Goal: Check status: Check status

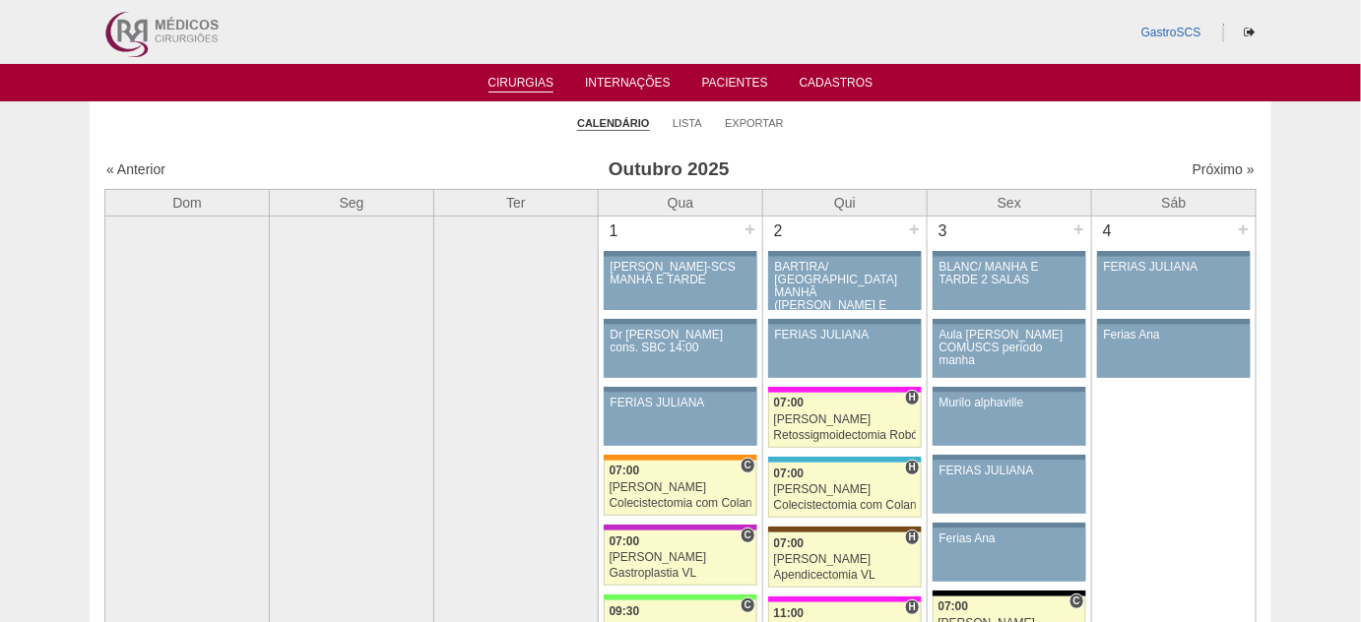
click at [525, 89] on link "Cirurgias" at bounding box center [521, 84] width 66 height 17
click at [520, 83] on link "Cirurgias" at bounding box center [521, 84] width 66 height 17
click at [682, 125] on link "Lista" at bounding box center [688, 123] width 30 height 15
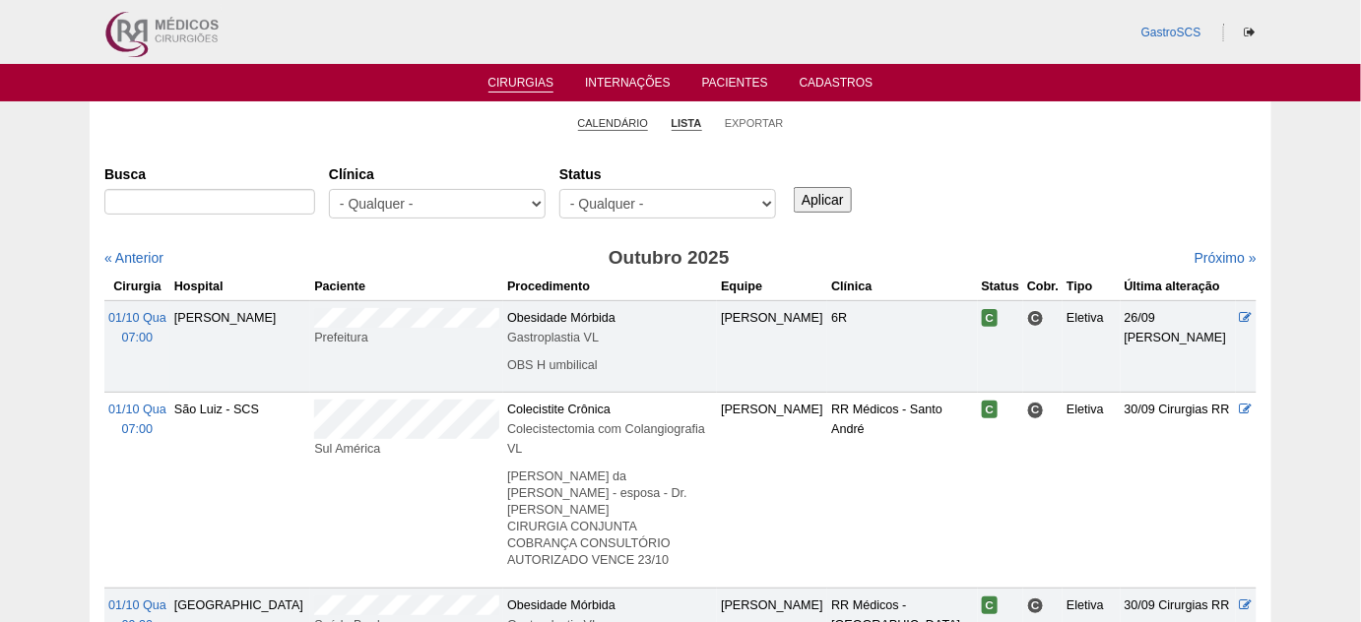
click at [593, 120] on link "Calendário" at bounding box center [613, 123] width 71 height 15
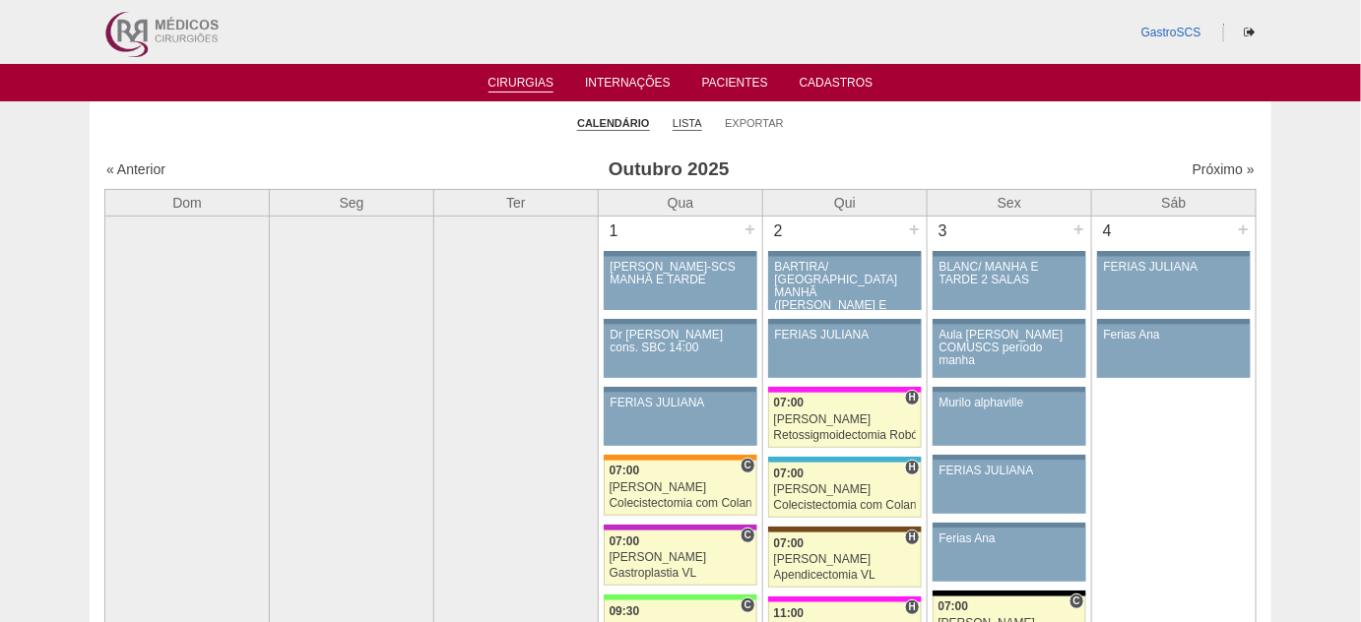
click at [693, 121] on link "Lista" at bounding box center [688, 123] width 30 height 15
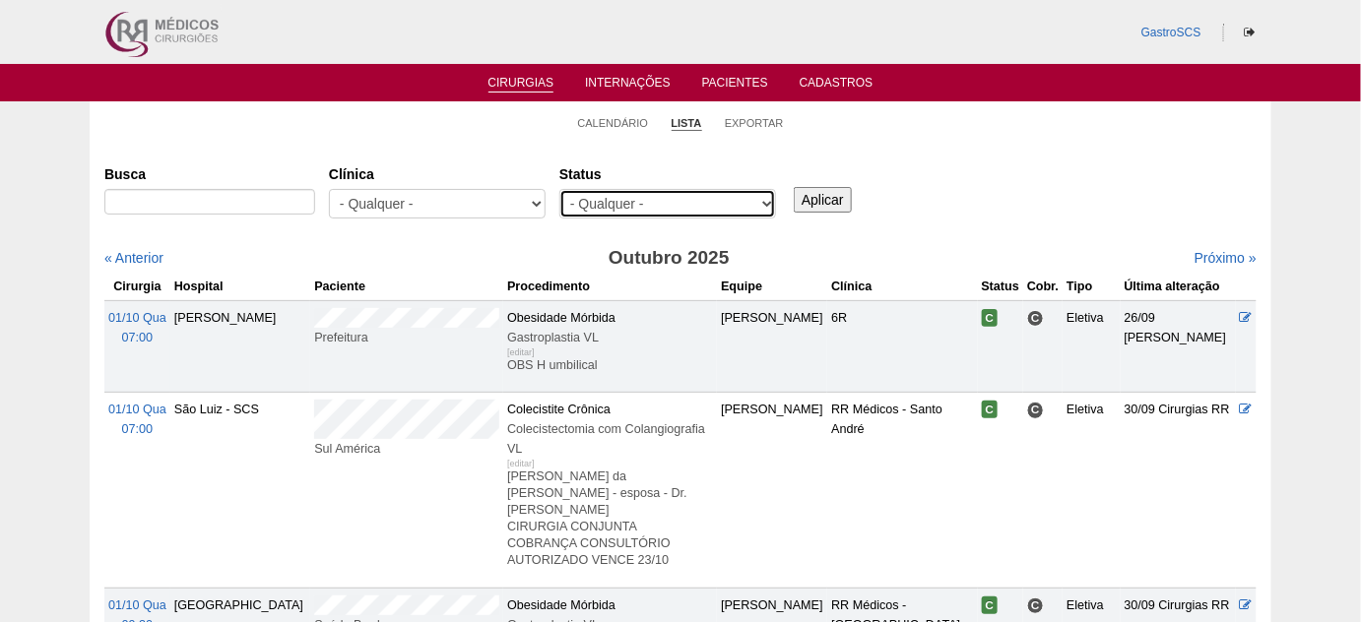
click at [677, 206] on select "- Qualquer - Reservada Confirmada Suspensa Cancelada" at bounding box center [667, 204] width 217 height 30
drag, startPoint x: 447, startPoint y: 182, endPoint x: 449, endPoint y: 192, distance: 10.0
click at [447, 184] on div "Clínica - Qualquer - 6R Alphaville Assunção Bartira Brasil Christovão da Gama C…" at bounding box center [444, 193] width 230 height 71
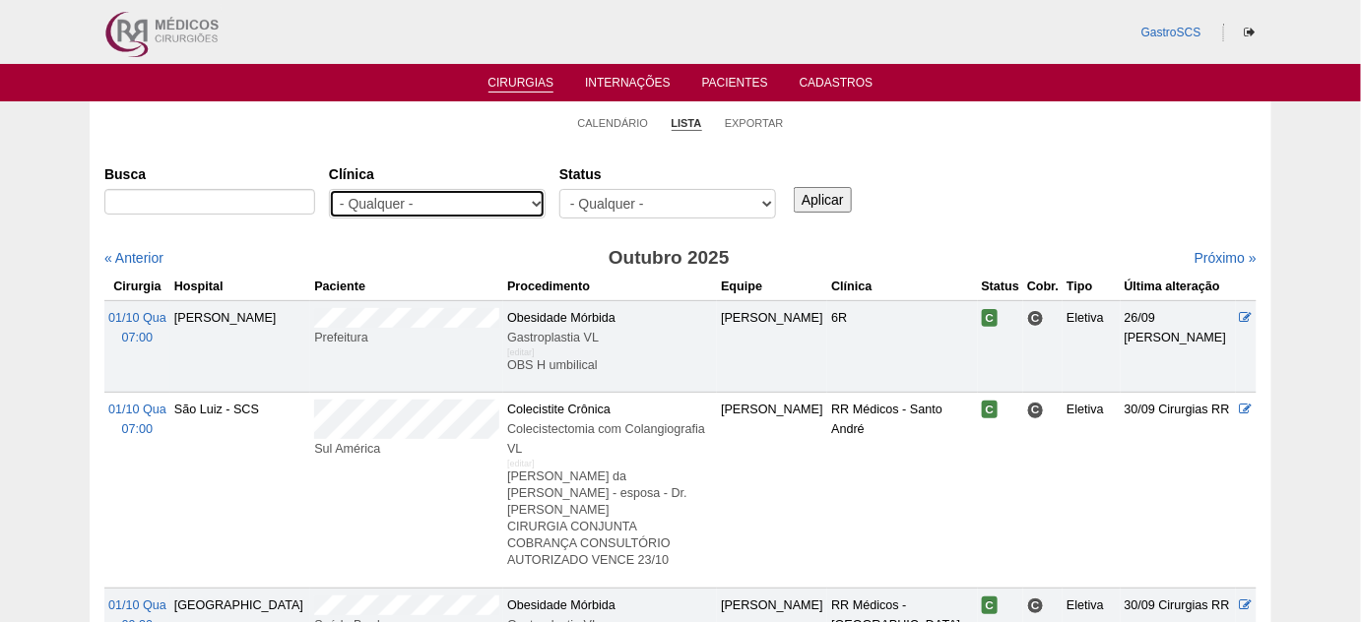
click at [445, 204] on select "- Qualquer - 6R Alphaville Assunção Bartira Brasil Christovão da Gama Cruz Azul…" at bounding box center [437, 204] width 217 height 30
select select "22"
click at [329, 189] on select "- Qualquer - 6R Alphaville Assunção Bartira Brasil Christovão da Gama Cruz Azul…" at bounding box center [437, 204] width 217 height 30
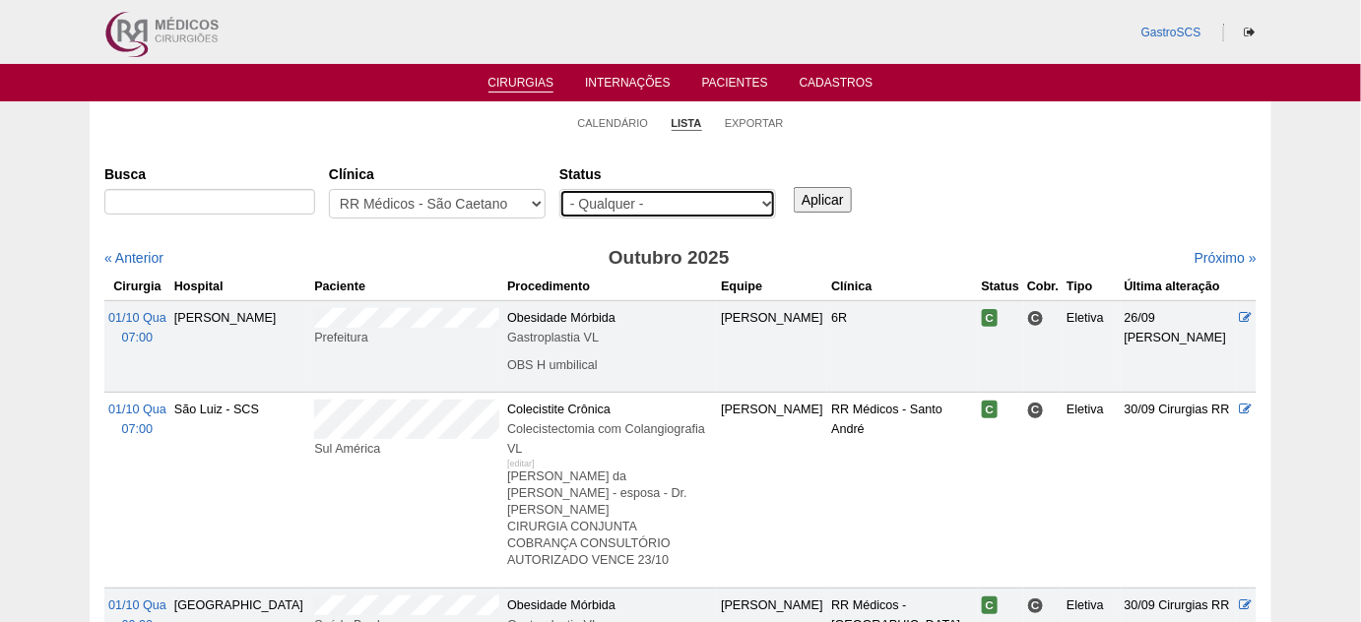
click at [674, 207] on select "- Qualquer - Reservada Confirmada Suspensa Cancelada" at bounding box center [667, 204] width 217 height 30
select select "conf"
click at [559, 189] on select "- Qualquer - Reservada Confirmada Suspensa Cancelada" at bounding box center [667, 204] width 217 height 30
click at [801, 196] on input "Aplicar" at bounding box center [823, 200] width 58 height 26
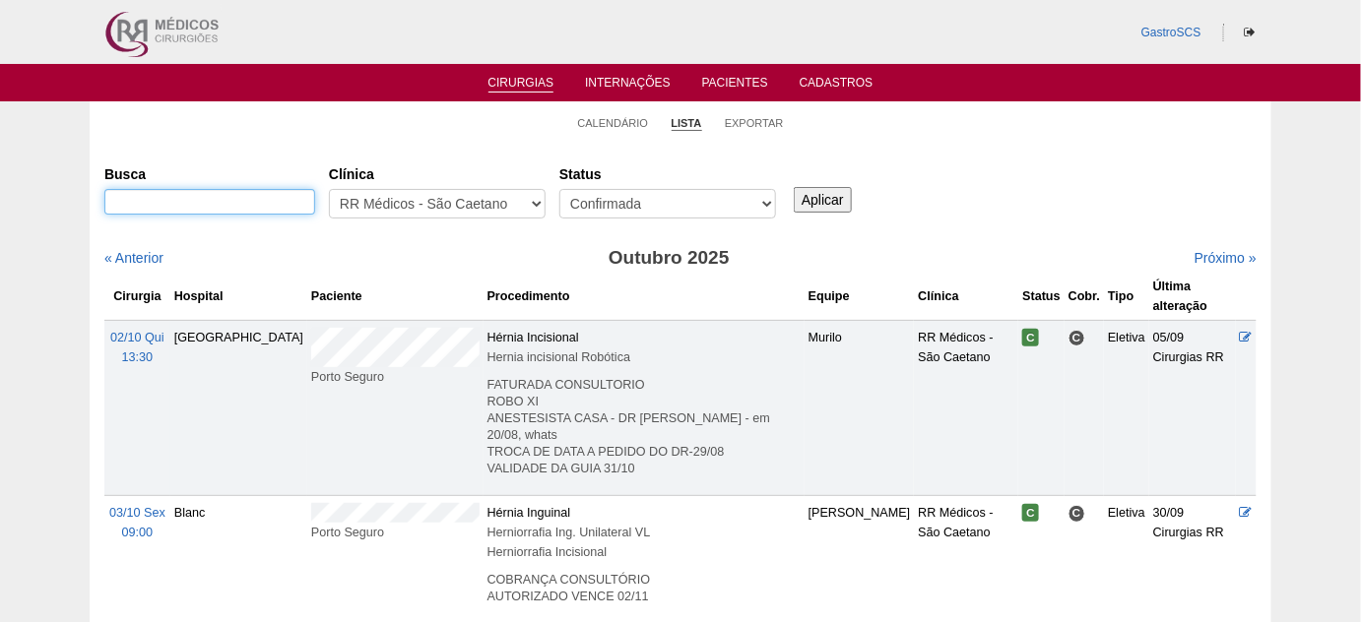
click at [162, 198] on input "Busca" at bounding box center [209, 202] width 211 height 26
type input "monica"
click at [794, 187] on input "Aplicar" at bounding box center [823, 200] width 58 height 26
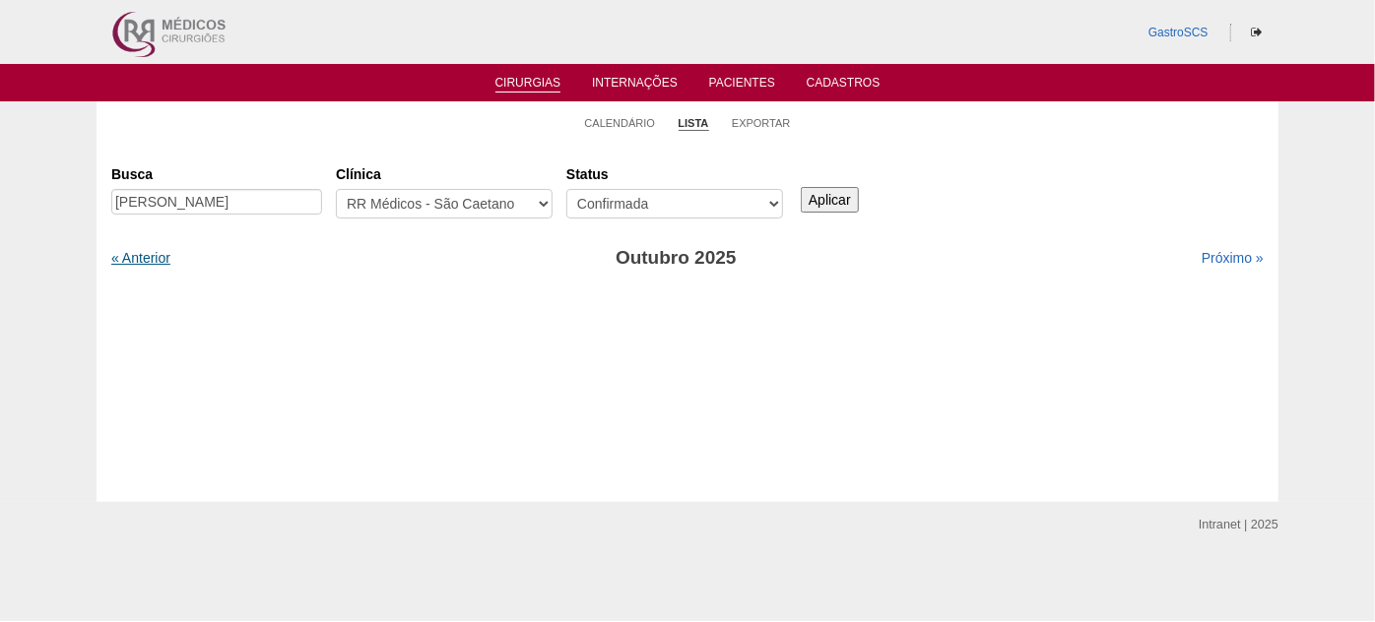
click at [148, 252] on link "« Anterior" at bounding box center [140, 258] width 59 height 16
